Goal: Task Accomplishment & Management: Manage account settings

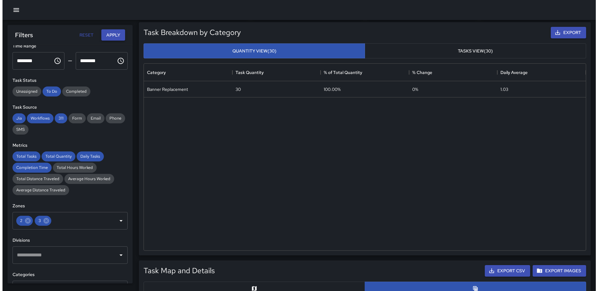
scroll to position [31, 0]
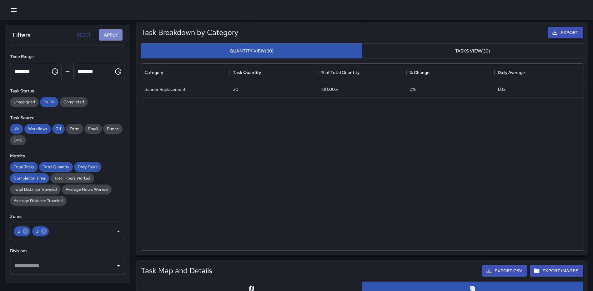
click at [110, 33] on button "Apply" at bounding box center [111, 35] width 24 height 12
click at [15, 10] on icon "button" at bounding box center [14, 10] width 6 height 4
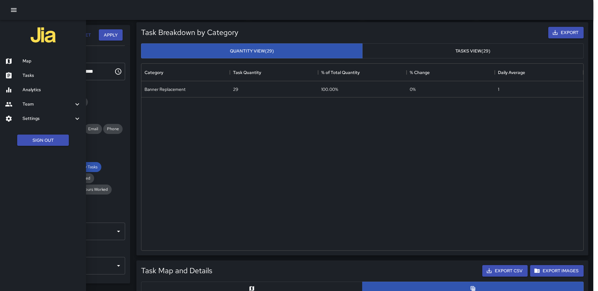
click at [28, 58] on div "Map" at bounding box center [43, 61] width 86 height 14
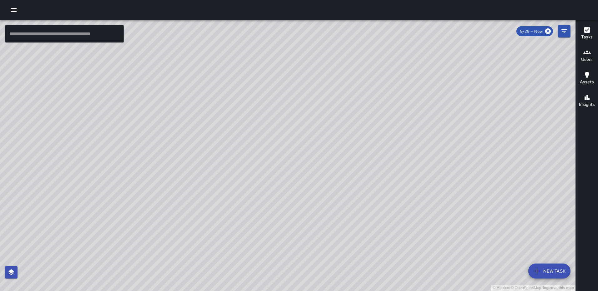
drag, startPoint x: 357, startPoint y: 54, endPoint x: 338, endPoint y: 125, distance: 73.4
click at [341, 141] on div "© Mapbox © OpenStreetMap Improve this map" at bounding box center [287, 155] width 575 height 271
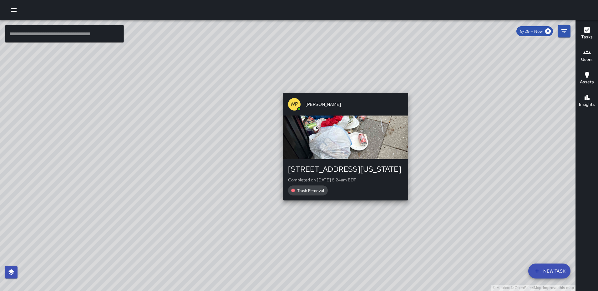
click at [343, 89] on div "© Mapbox © OpenStreetMap Improve this map WP [PERSON_NAME] [STREET_ADDRESS][GEO…" at bounding box center [287, 155] width 575 height 271
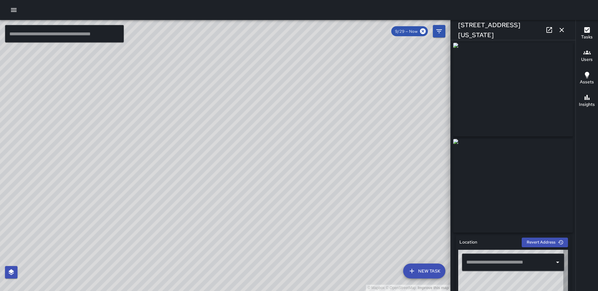
type input "**********"
click at [563, 31] on icon "button" at bounding box center [562, 30] width 8 height 8
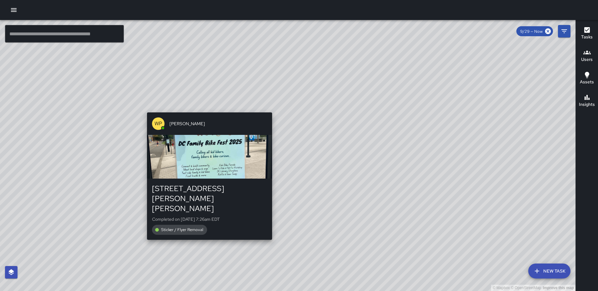
click at [270, 223] on div "© Mapbox © OpenStreetMap Improve this map WP [PERSON_NAME] [STREET_ADDRESS][PER…" at bounding box center [287, 155] width 575 height 271
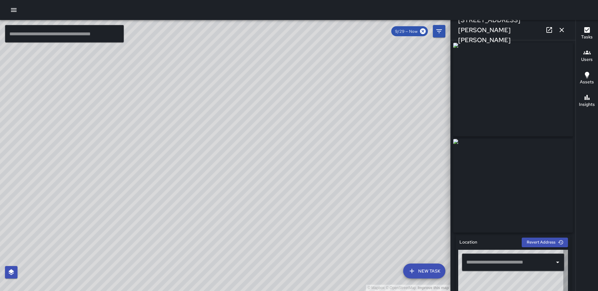
type input "**********"
click at [561, 30] on icon "button" at bounding box center [562, 30] width 4 height 4
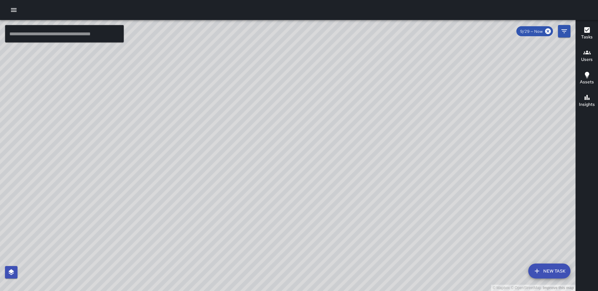
click at [284, 170] on div "© Mapbox © OpenStreetMap Improve this map WP [PERSON_NAME] [STREET_ADDRESS][PER…" at bounding box center [287, 155] width 575 height 271
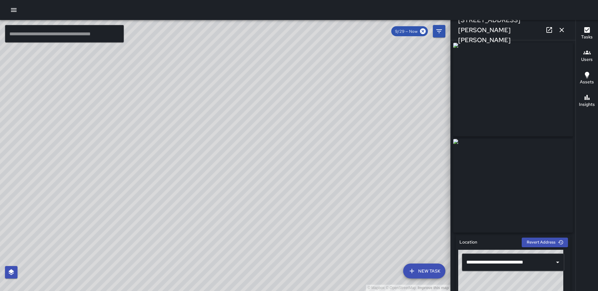
type input "**********"
click at [562, 32] on icon "button" at bounding box center [562, 30] width 8 height 8
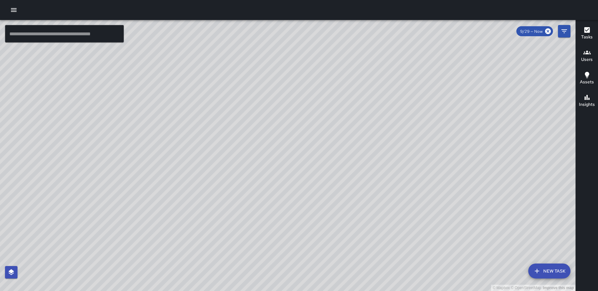
click at [268, 156] on div "© Mapbox © OpenStreetMap Improve this map WP [PERSON_NAME] [STREET_ADDRESS][PER…" at bounding box center [287, 155] width 575 height 271
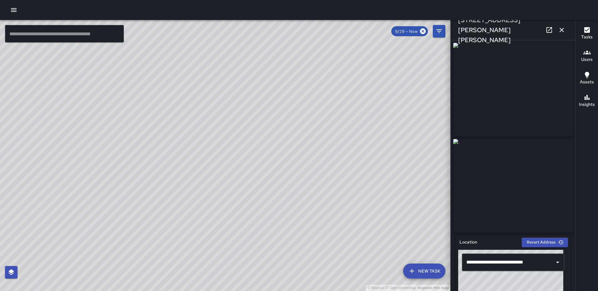
type input "**********"
click at [562, 33] on icon "button" at bounding box center [562, 30] width 8 height 8
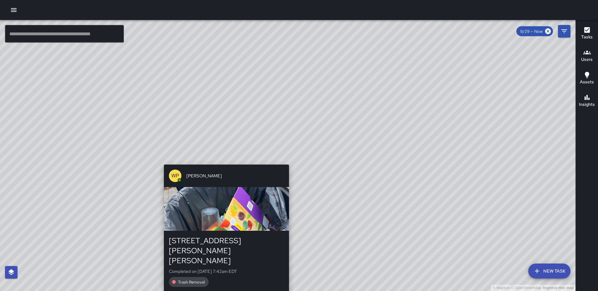
click at [287, 161] on div "© Mapbox © OpenStreetMap Improve this map WP [PERSON_NAME] [STREET_ADDRESS][PER…" at bounding box center [287, 155] width 575 height 271
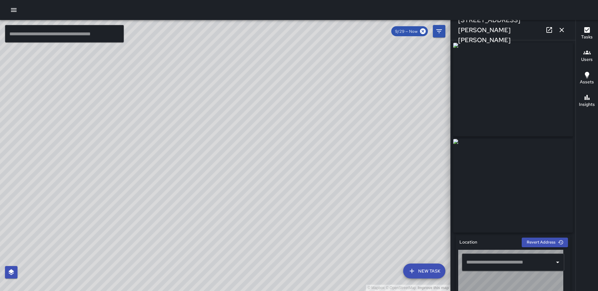
type input "**********"
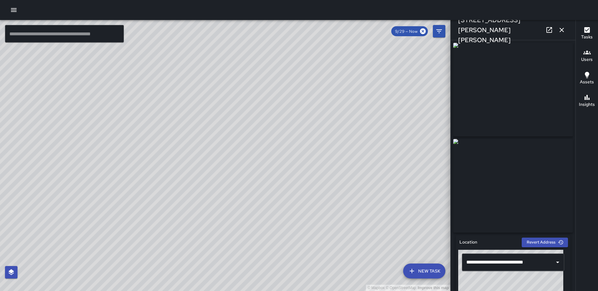
click at [565, 28] on icon "button" at bounding box center [562, 30] width 8 height 8
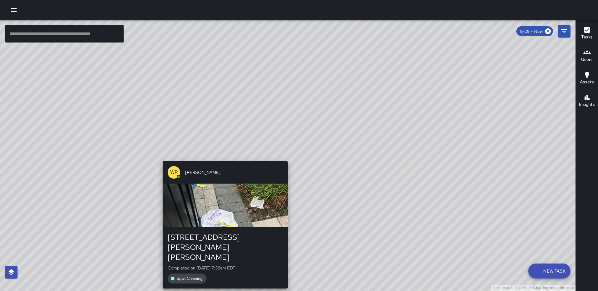
click at [283, 158] on div "© Mapbox © OpenStreetMap Improve this map WP [PERSON_NAME] [STREET_ADDRESS][PER…" at bounding box center [287, 155] width 575 height 271
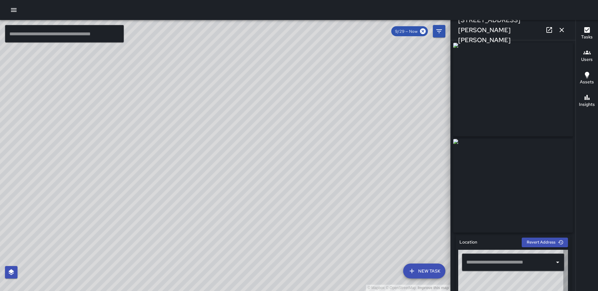
type input "**********"
click at [559, 29] on icon "button" at bounding box center [562, 30] width 8 height 8
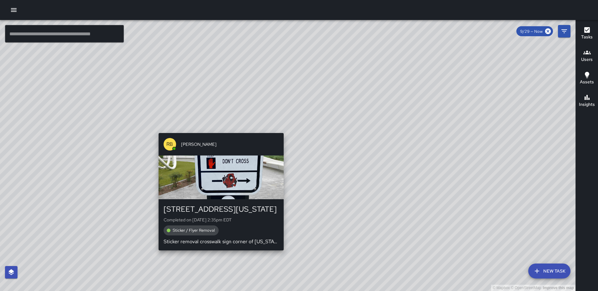
click at [218, 255] on div "© Mapbox © OpenStreetMap Improve this map RB [PERSON_NAME][GEOGRAPHIC_DATA] [ST…" at bounding box center [287, 155] width 575 height 271
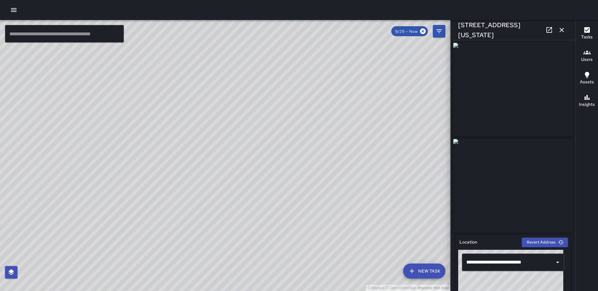
type input "**********"
click at [562, 29] on icon "button" at bounding box center [562, 30] width 8 height 8
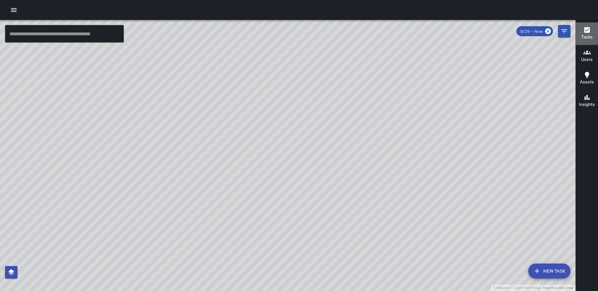
click at [585, 31] on icon "button" at bounding box center [587, 30] width 6 height 6
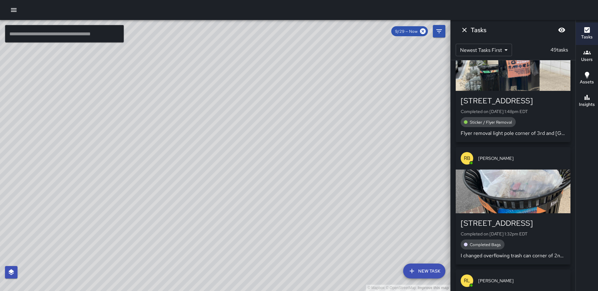
scroll to position [1315, 0]
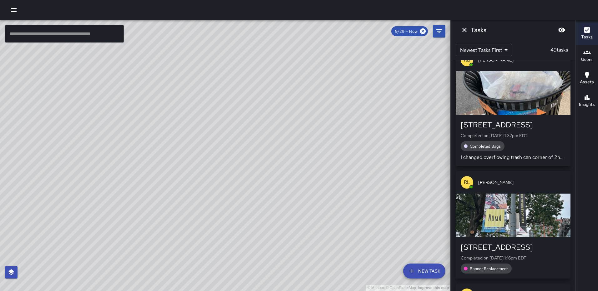
click at [499, 205] on div "button" at bounding box center [513, 216] width 115 height 44
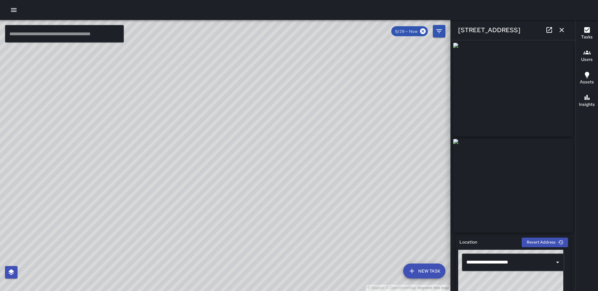
type input "**********"
click at [558, 29] on button "button" at bounding box center [561, 30] width 13 height 13
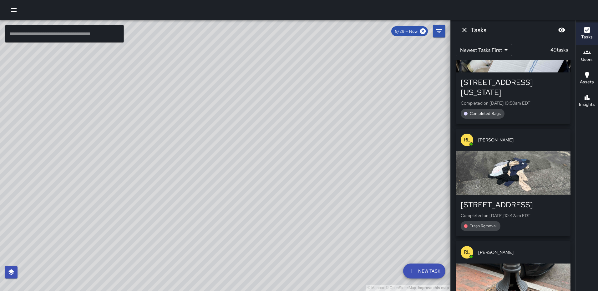
scroll to position [2714, 0]
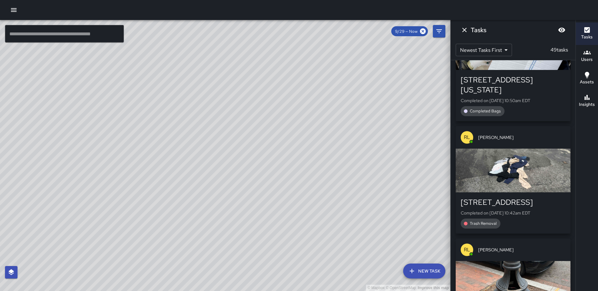
click at [514, 169] on div "button" at bounding box center [513, 171] width 115 height 44
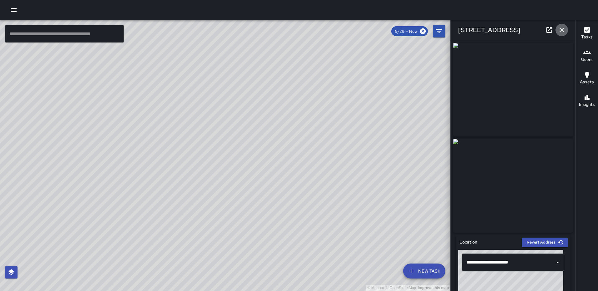
click at [560, 29] on icon "button" at bounding box center [562, 30] width 4 height 4
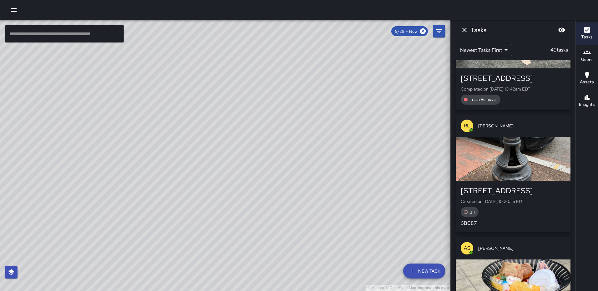
scroll to position [2870, 0]
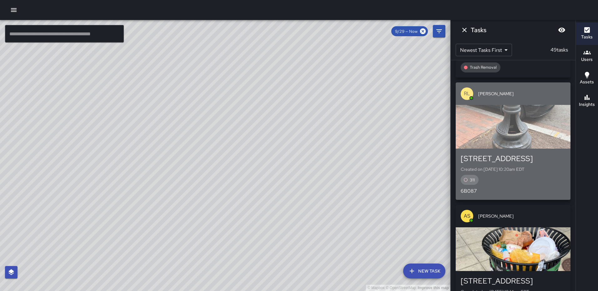
click at [521, 115] on div "button" at bounding box center [513, 127] width 115 height 44
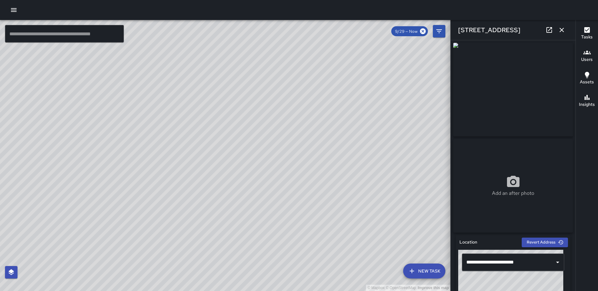
type input "**********"
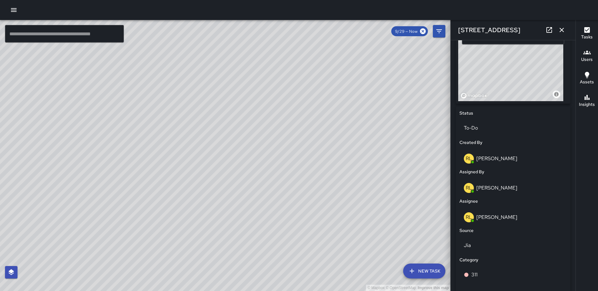
scroll to position [317, 0]
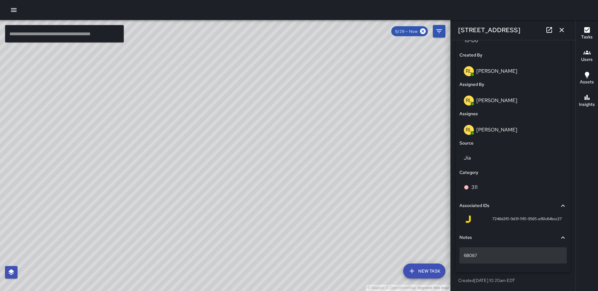
click at [462, 254] on div "6B087" at bounding box center [512, 256] width 107 height 16
click at [465, 255] on textarea "*****" at bounding box center [511, 255] width 94 height 6
type textarea "**********"
click at [488, 256] on p "311# 25-006B087" at bounding box center [513, 256] width 99 height 6
click at [485, 254] on textarea "**********" at bounding box center [511, 255] width 94 height 6
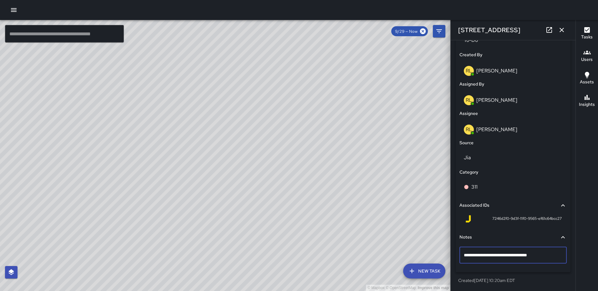
drag, startPoint x: 488, startPoint y: 256, endPoint x: 501, endPoint y: 253, distance: 13.4
click at [488, 256] on textarea "**********" at bounding box center [511, 255] width 94 height 6
type textarea "**********"
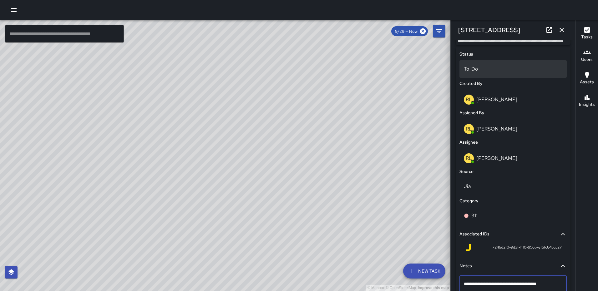
scroll to position [286, 0]
click at [495, 70] on p "To-Do" at bounding box center [513, 70] width 99 height 8
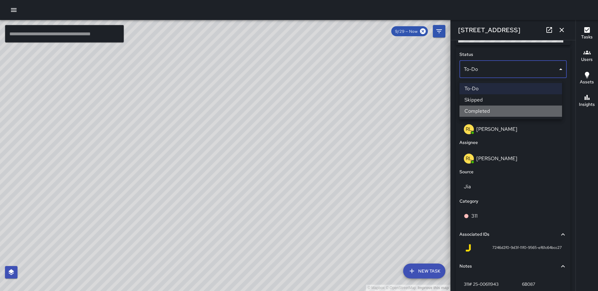
click at [502, 109] on li "Completed" at bounding box center [510, 111] width 103 height 11
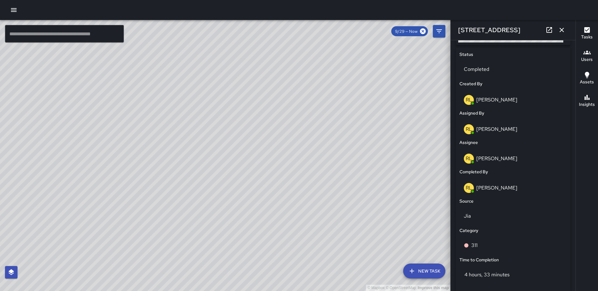
click at [563, 31] on icon "button" at bounding box center [562, 30] width 4 height 4
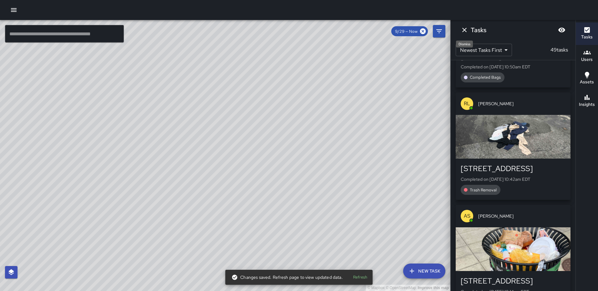
click at [464, 28] on icon "Dismiss" at bounding box center [465, 30] width 8 height 8
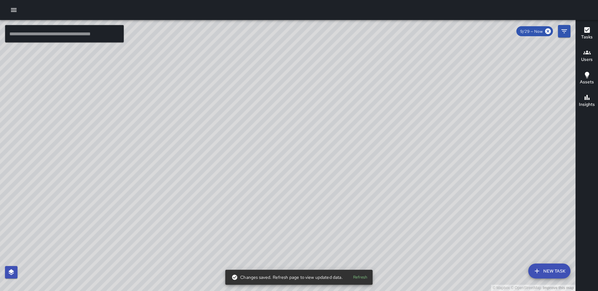
drag, startPoint x: 154, startPoint y: 220, endPoint x: 256, endPoint y: 138, distance: 130.3
click at [256, 138] on div "© Mapbox © OpenStreetMap Improve this map" at bounding box center [287, 155] width 575 height 271
drag, startPoint x: 174, startPoint y: 195, endPoint x: 271, endPoint y: 171, distance: 99.4
click at [271, 171] on div "© Mapbox © OpenStreetMap Improve this map" at bounding box center [287, 155] width 575 height 271
drag, startPoint x: 216, startPoint y: 187, endPoint x: 314, endPoint y: 118, distance: 119.4
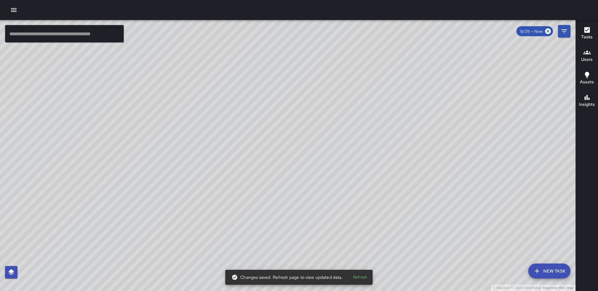
click at [314, 118] on div "© Mapbox © OpenStreetMap Improve this map" at bounding box center [287, 155] width 575 height 271
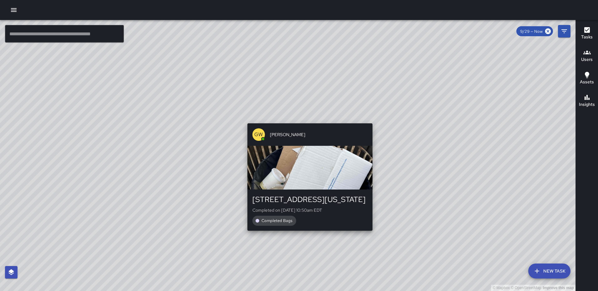
click at [308, 234] on div "GW [PERSON_NAME] [STREET_ADDRESS][US_STATE] Completed on [DATE] 10:50am EDT Com…" at bounding box center [310, 177] width 130 height 113
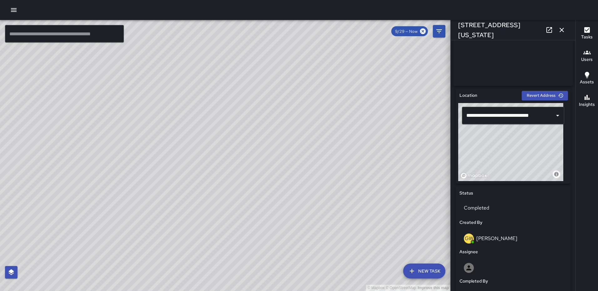
scroll to position [148, 0]
drag, startPoint x: 501, startPoint y: 149, endPoint x: 497, endPoint y: 143, distance: 7.3
click at [495, 148] on div "© Mapbox © OpenStreetMap Improve this map" at bounding box center [510, 142] width 105 height 78
click at [561, 28] on icon "button" at bounding box center [562, 30] width 8 height 8
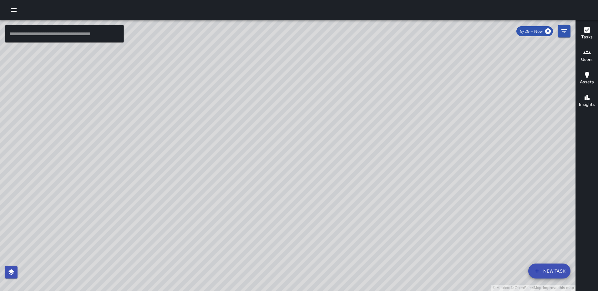
drag, startPoint x: 280, startPoint y: 101, endPoint x: 222, endPoint y: 191, distance: 106.2
click at [222, 191] on div "© Mapbox © OpenStreetMap Improve this map" at bounding box center [287, 155] width 575 height 271
drag, startPoint x: 229, startPoint y: 175, endPoint x: 221, endPoint y: 172, distance: 8.7
click at [225, 182] on div "© Mapbox © OpenStreetMap Improve this map" at bounding box center [287, 155] width 575 height 271
drag, startPoint x: 244, startPoint y: 164, endPoint x: 353, endPoint y: 67, distance: 145.8
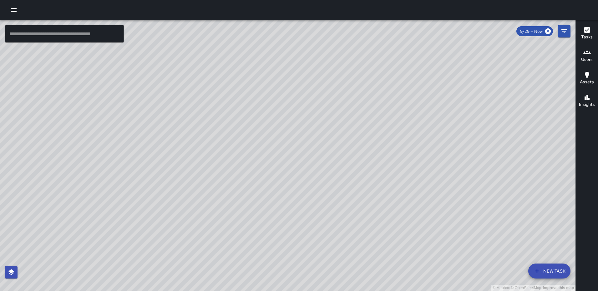
click at [244, 164] on div "© Mapbox © OpenStreetMap Improve this map" at bounding box center [287, 155] width 575 height 271
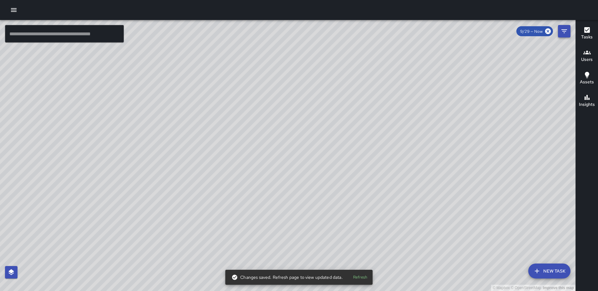
click at [565, 30] on icon "Filters" at bounding box center [564, 31] width 6 height 4
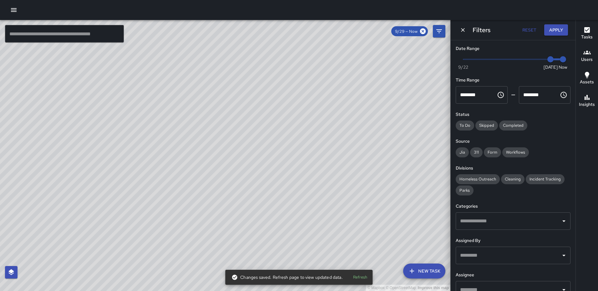
click at [325, 152] on div "© Mapbox © OpenStreetMap Improve this map" at bounding box center [225, 155] width 450 height 271
click at [463, 29] on icon "Dismiss" at bounding box center [463, 30] width 4 height 4
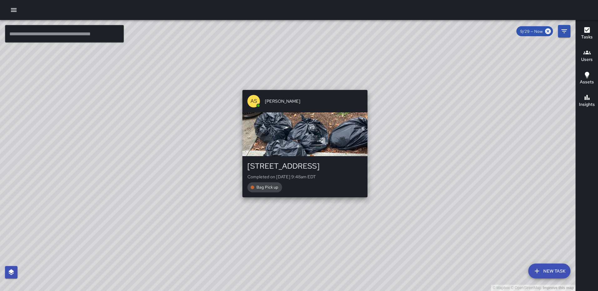
click at [302, 200] on div "© Mapbox © OpenStreetMap Improve this map AS [PERSON_NAME] [STREET_ADDRESS] Com…" at bounding box center [287, 155] width 575 height 271
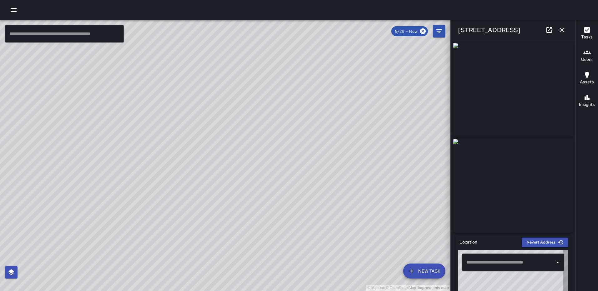
type input "**********"
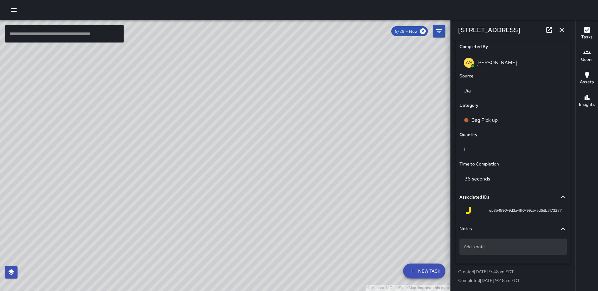
click at [502, 249] on p "Add a note" at bounding box center [513, 247] width 99 height 6
type textarea "*****"
click at [559, 31] on icon "button" at bounding box center [562, 30] width 8 height 8
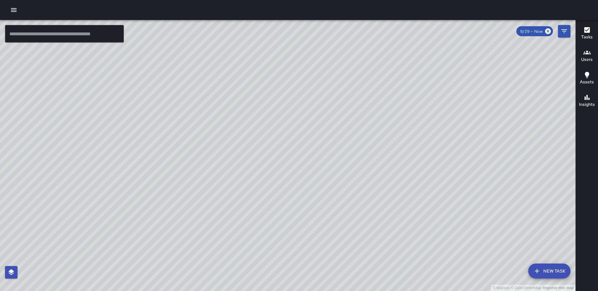
click at [157, 159] on div "© Mapbox © OpenStreetMap Improve this map AS [PERSON_NAME] [STREET_ADDRESS] Com…" at bounding box center [287, 155] width 575 height 271
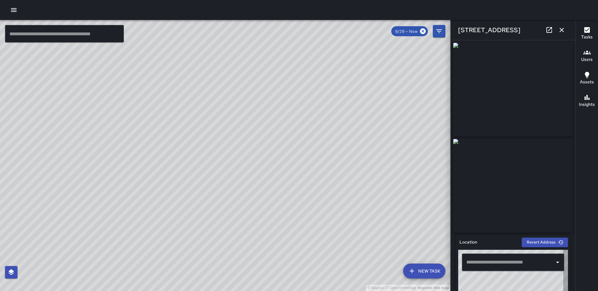
type input "**********"
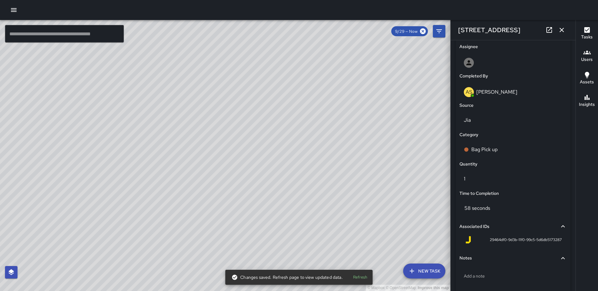
scroll to position [358, 0]
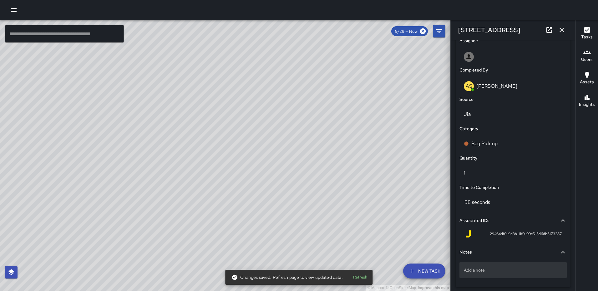
click at [478, 268] on div "Add a note" at bounding box center [512, 270] width 107 height 16
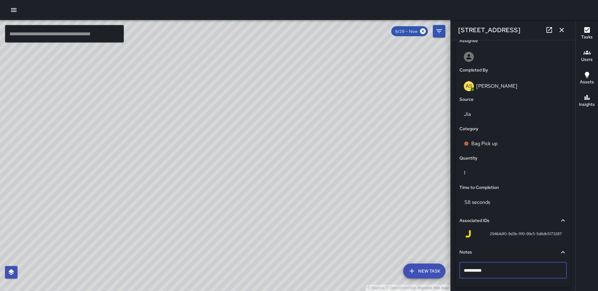
type textarea "**********"
click at [559, 28] on icon "button" at bounding box center [562, 30] width 8 height 8
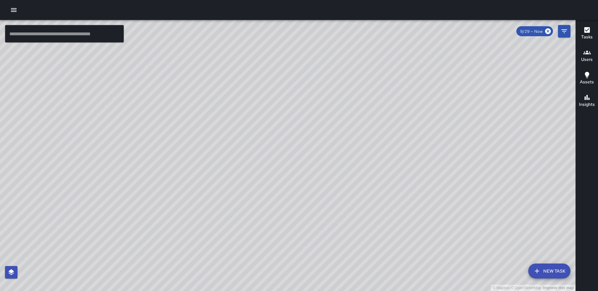
drag, startPoint x: 186, startPoint y: 126, endPoint x: 175, endPoint y: 200, distance: 74.7
click at [175, 200] on div "© Mapbox © OpenStreetMap Improve this map" at bounding box center [287, 155] width 575 height 271
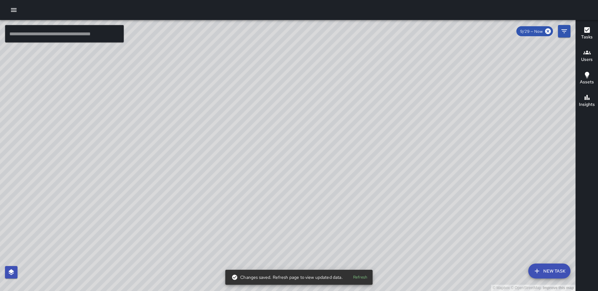
drag, startPoint x: 221, startPoint y: 149, endPoint x: 278, endPoint y: 132, distance: 59.4
click at [278, 132] on div "© Mapbox © OpenStreetMap Improve this map" at bounding box center [287, 155] width 575 height 271
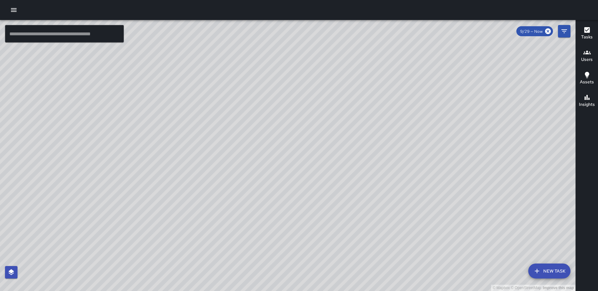
drag, startPoint x: 379, startPoint y: 172, endPoint x: 317, endPoint y: 40, distance: 145.8
click at [317, 40] on div "© Mapbox © OpenStreetMap Improve this map" at bounding box center [287, 155] width 575 height 271
drag, startPoint x: 337, startPoint y: 103, endPoint x: 347, endPoint y: 51, distance: 53.1
click at [347, 51] on div "© Mapbox © OpenStreetMap Improve this map" at bounding box center [287, 155] width 575 height 271
drag, startPoint x: 322, startPoint y: 200, endPoint x: 283, endPoint y: 185, distance: 41.6
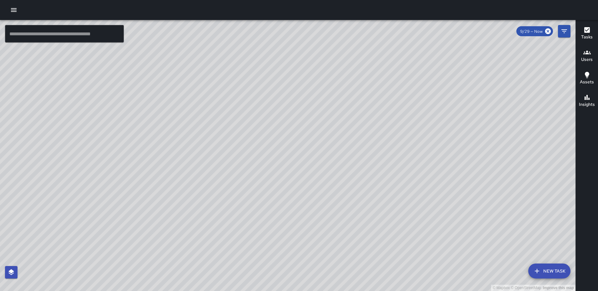
click at [283, 185] on div "© Mapbox © OpenStreetMap Improve this map" at bounding box center [287, 155] width 575 height 271
